Goal: Check status: Check status

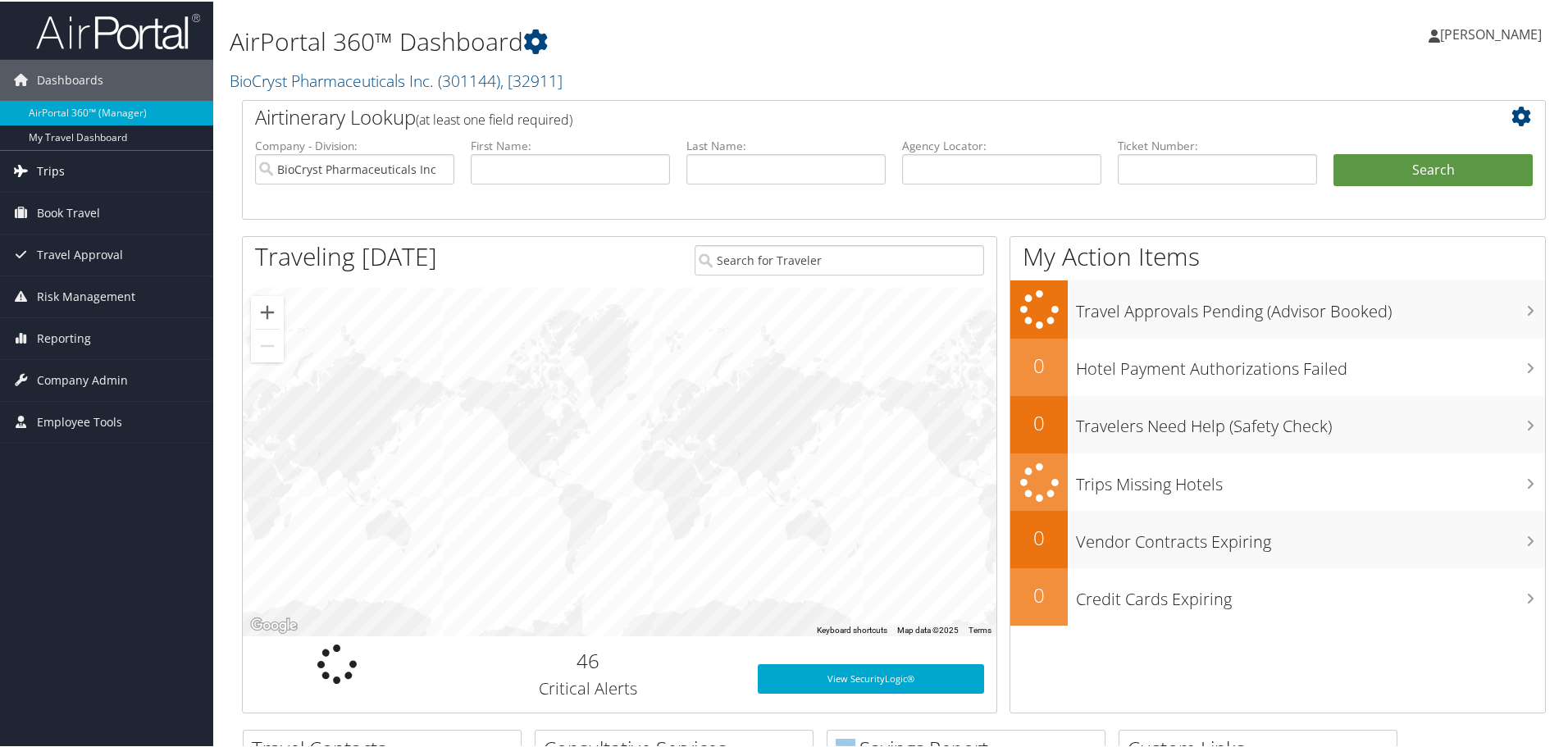
click at [50, 171] on span "Trips" at bounding box center [51, 170] width 28 height 41
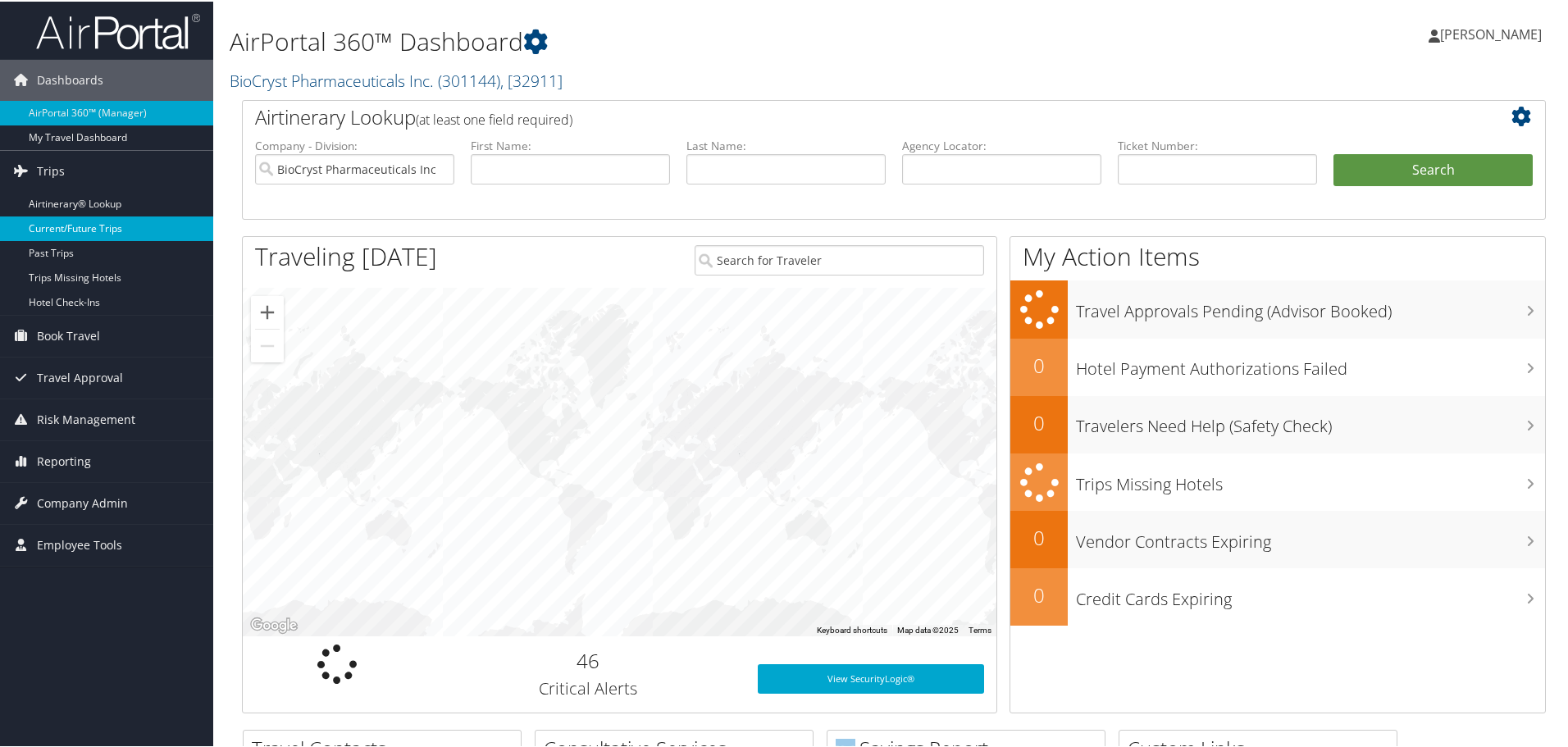
click at [60, 226] on link "Current/Future Trips" at bounding box center [106, 227] width 213 height 25
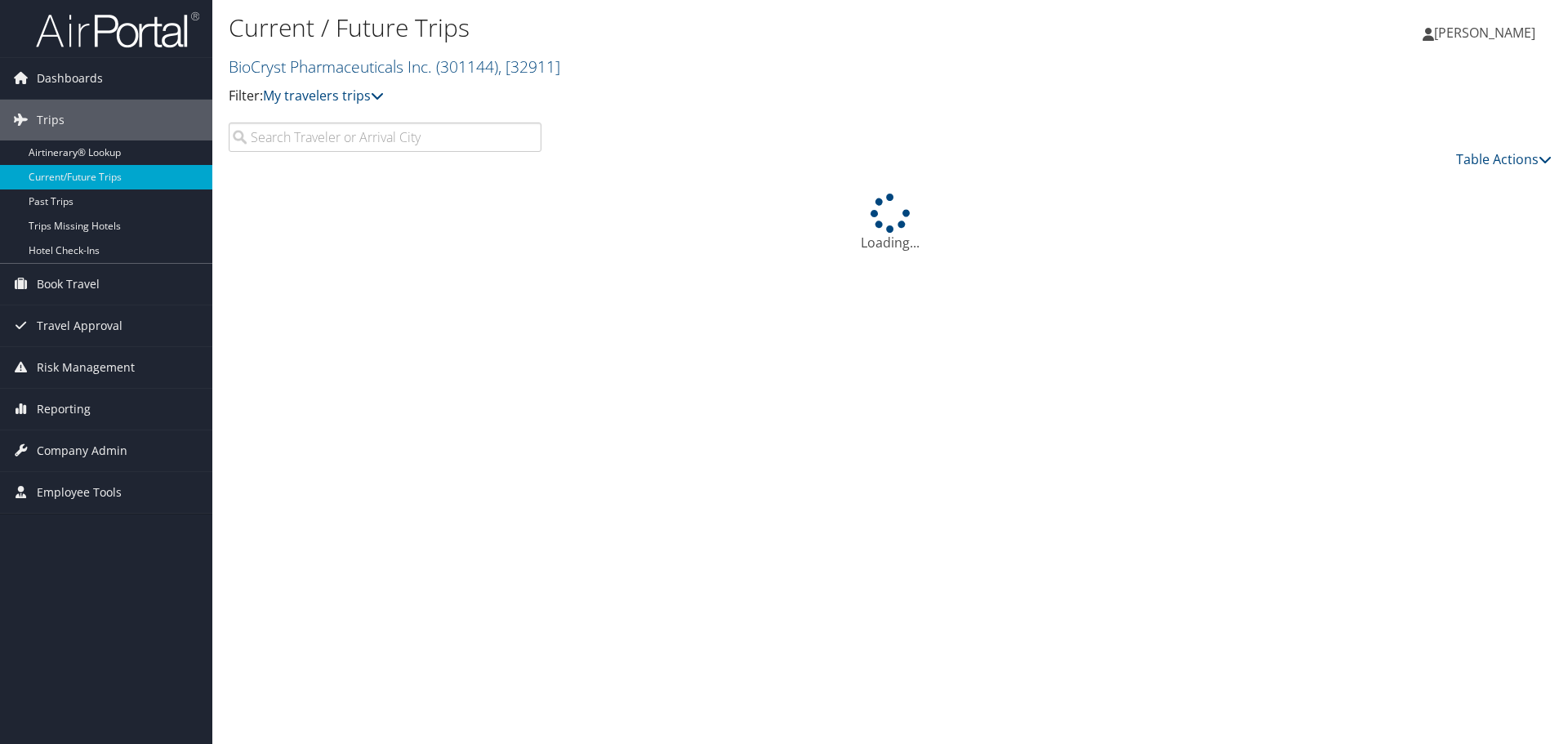
click at [308, 146] on input "search" at bounding box center [385, 137] width 313 height 29
click at [280, 134] on input "woodard" at bounding box center [385, 137] width 313 height 29
type input "woodward"
click at [562, 101] on p "Filter: My travelers trips" at bounding box center [670, 96] width 882 height 21
click at [440, 124] on input "woodward" at bounding box center [385, 137] width 313 height 29
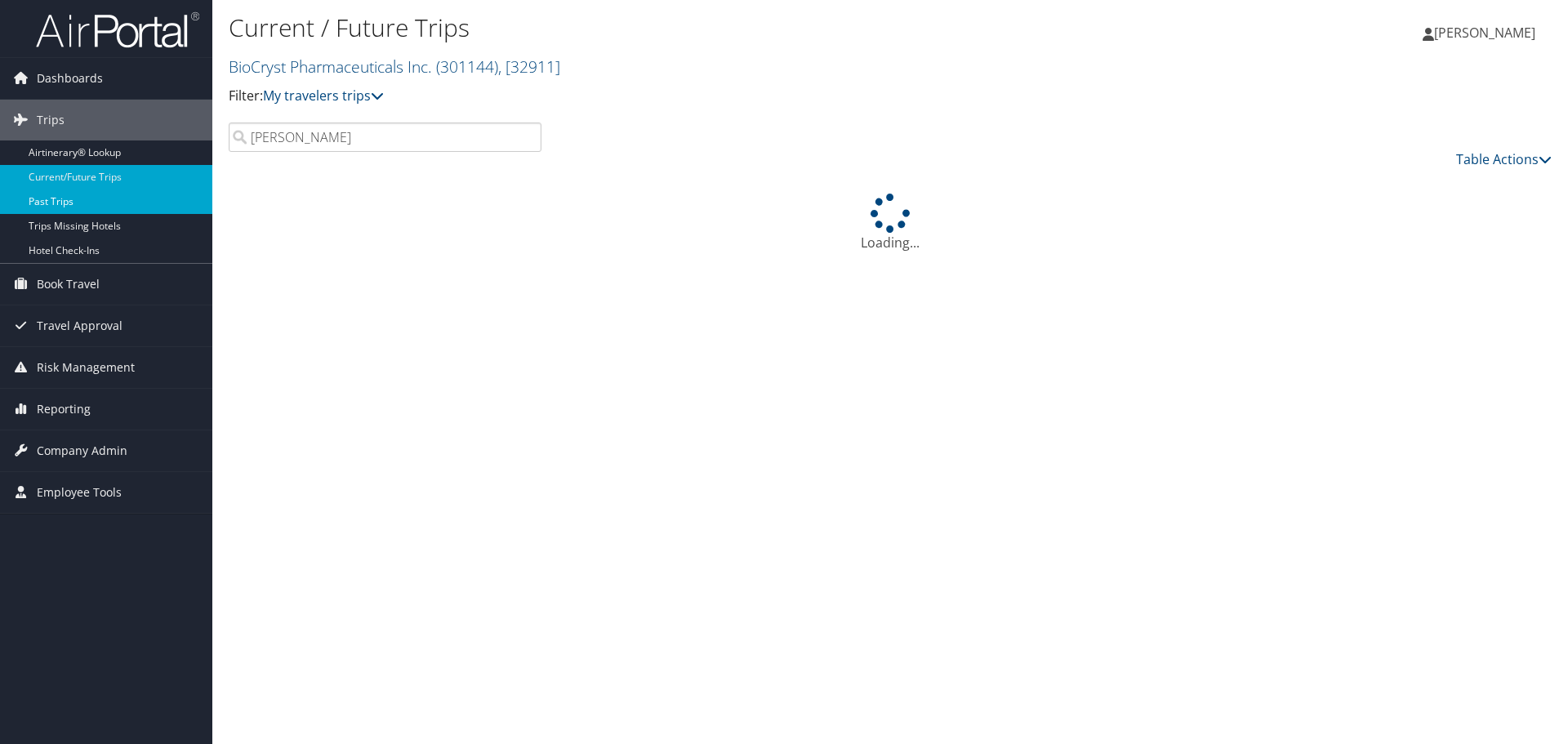
click at [62, 200] on link "Past Trips" at bounding box center [106, 202] width 213 height 25
click at [95, 183] on link "Current/Future Trips" at bounding box center [106, 177] width 213 height 25
click at [313, 142] on input "search" at bounding box center [385, 137] width 313 height 29
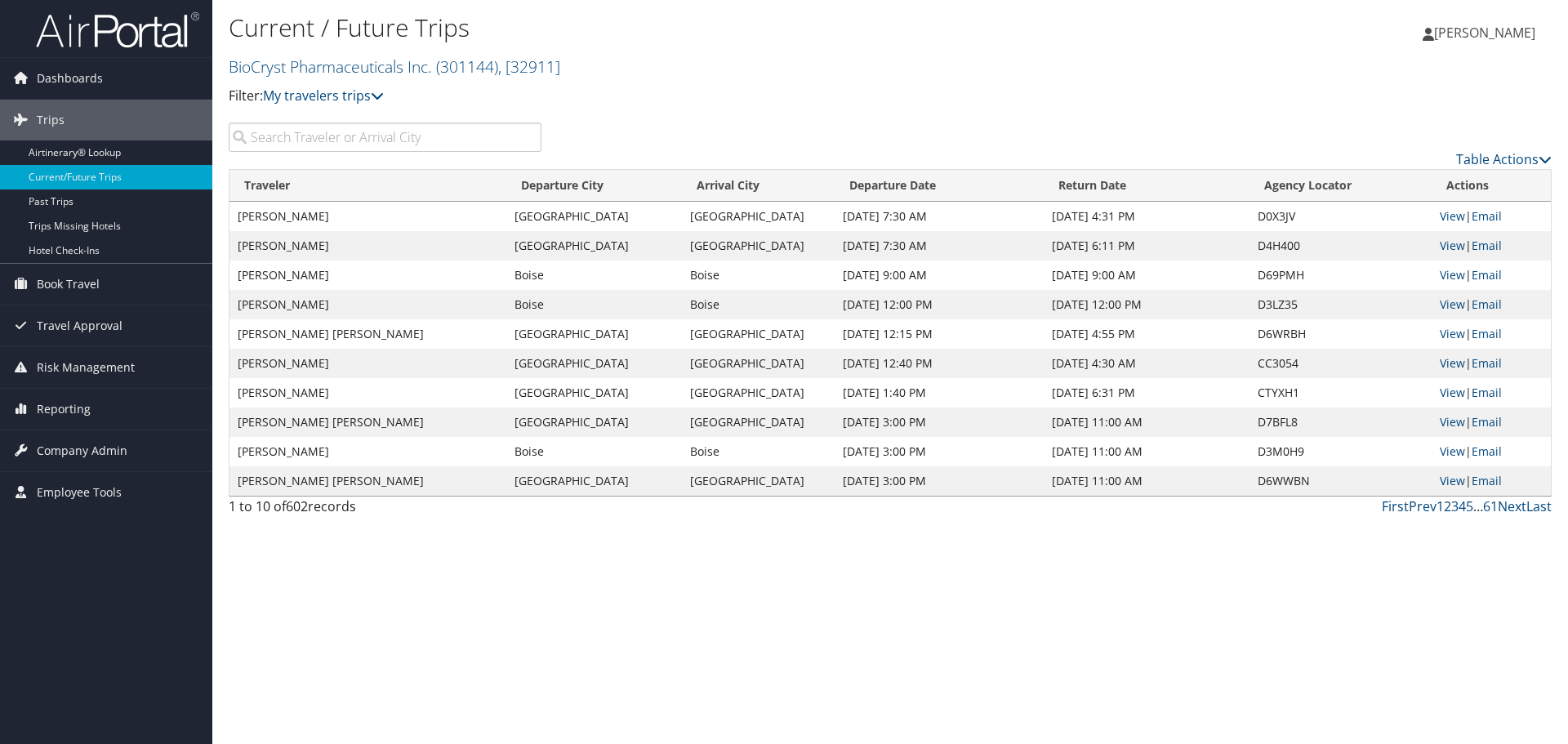
click at [339, 141] on input "search" at bounding box center [385, 137] width 313 height 29
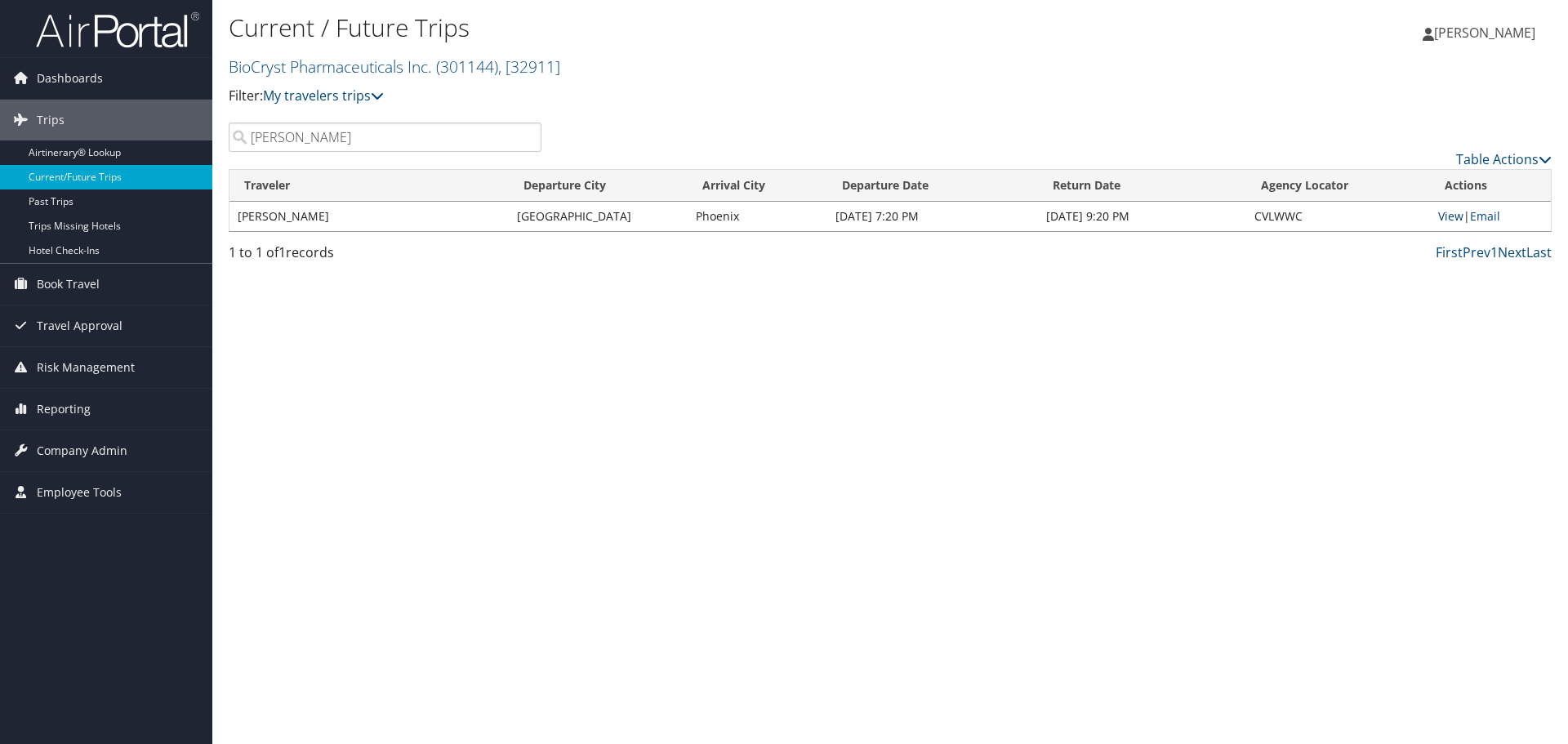
type input "woodward"
click at [1454, 212] on link "View" at bounding box center [1451, 216] width 26 height 15
